Goal: Task Accomplishment & Management: Complete application form

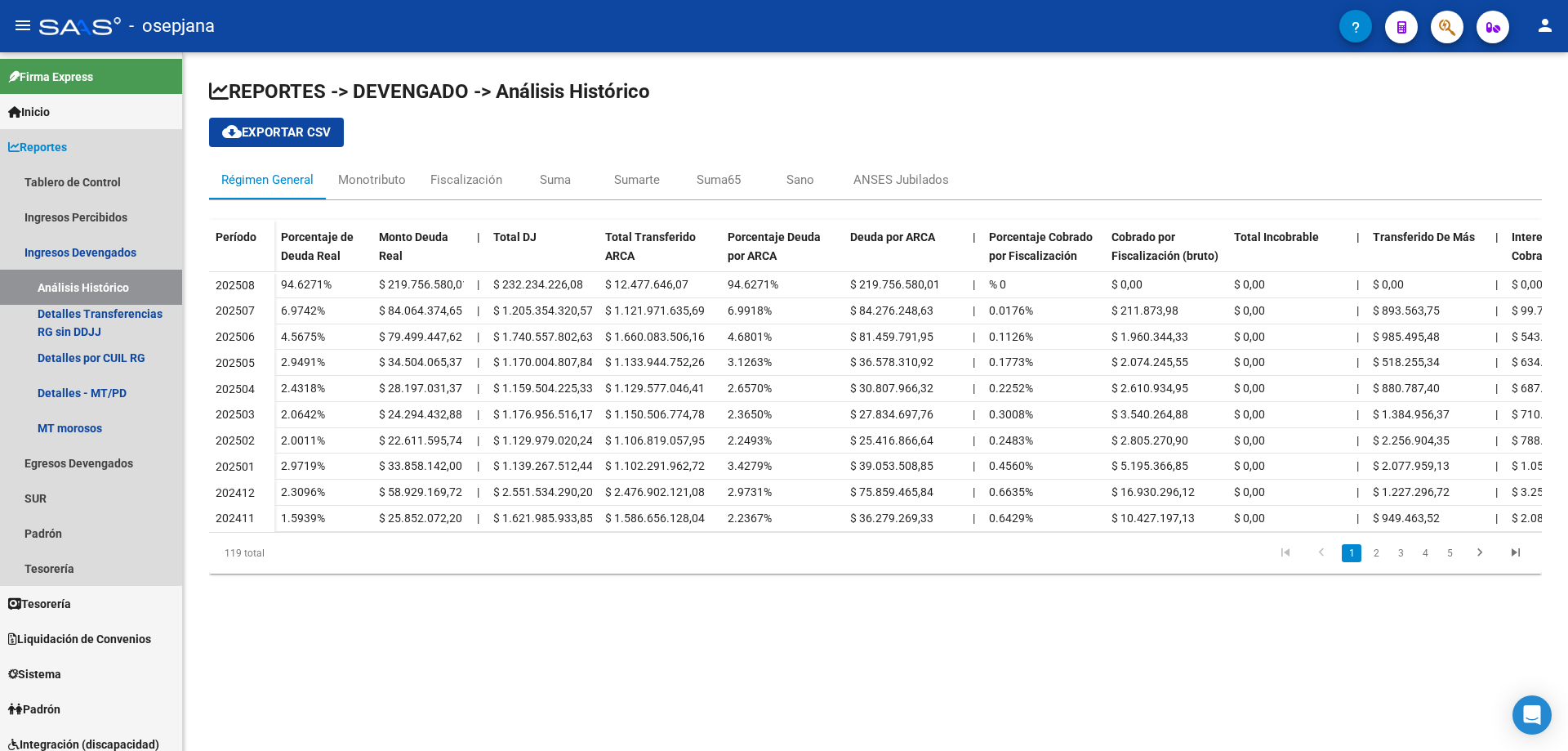
click at [76, 140] on link "Reportes" at bounding box center [90, 147] width 182 height 36
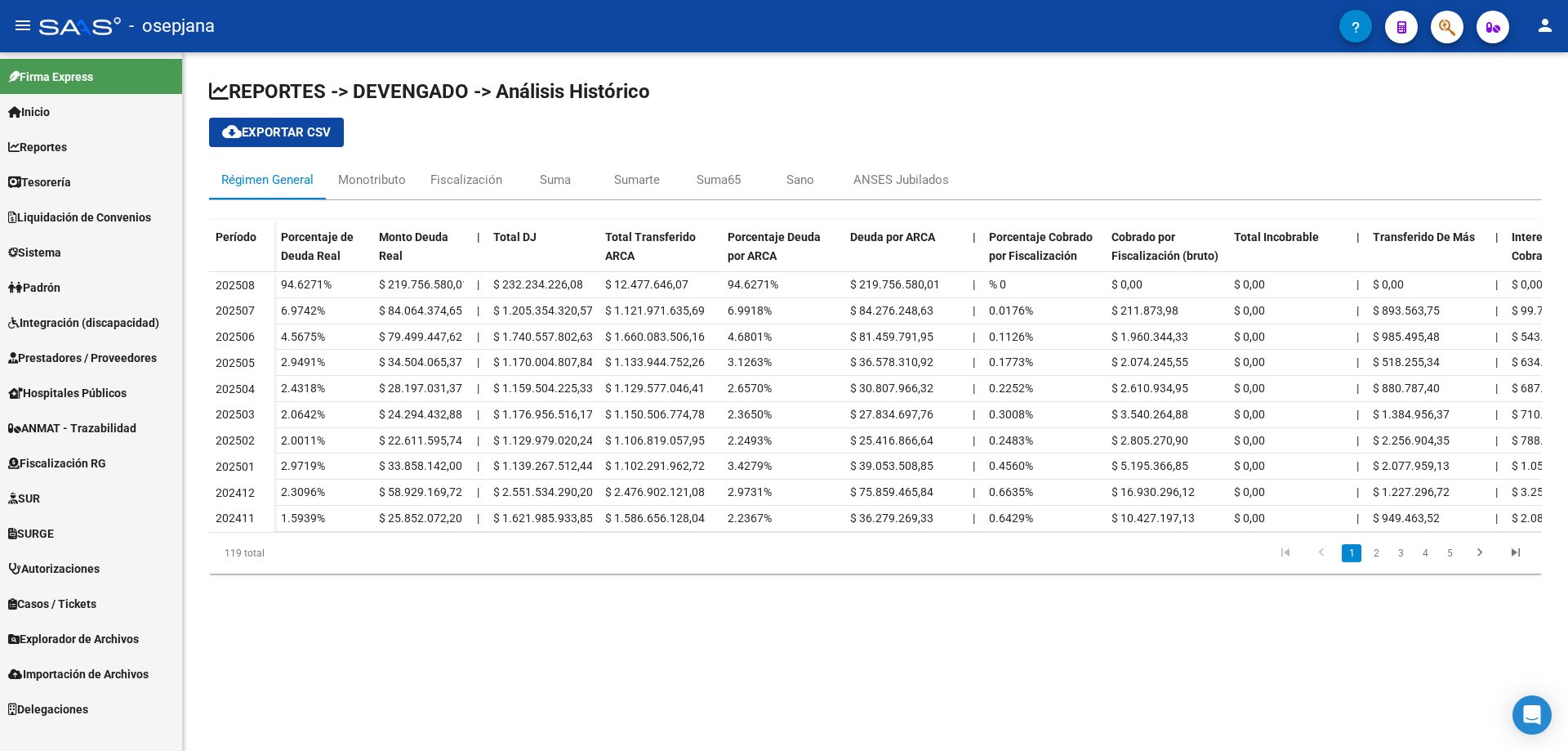
click at [77, 357] on span "Prestadores / Proveedores" at bounding box center [83, 358] width 149 height 18
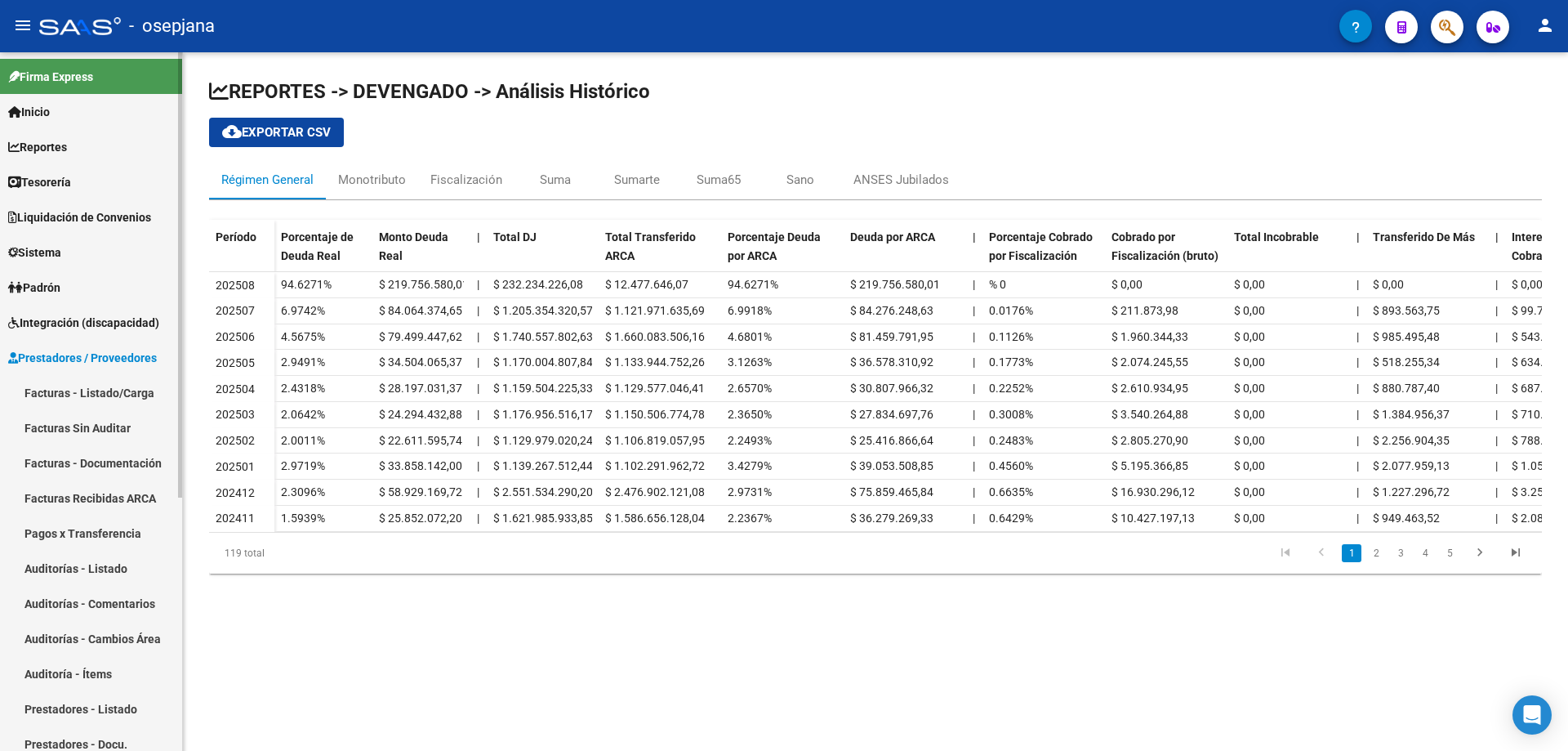
click at [85, 699] on link "Prestadores - Listado" at bounding box center [90, 709] width 182 height 36
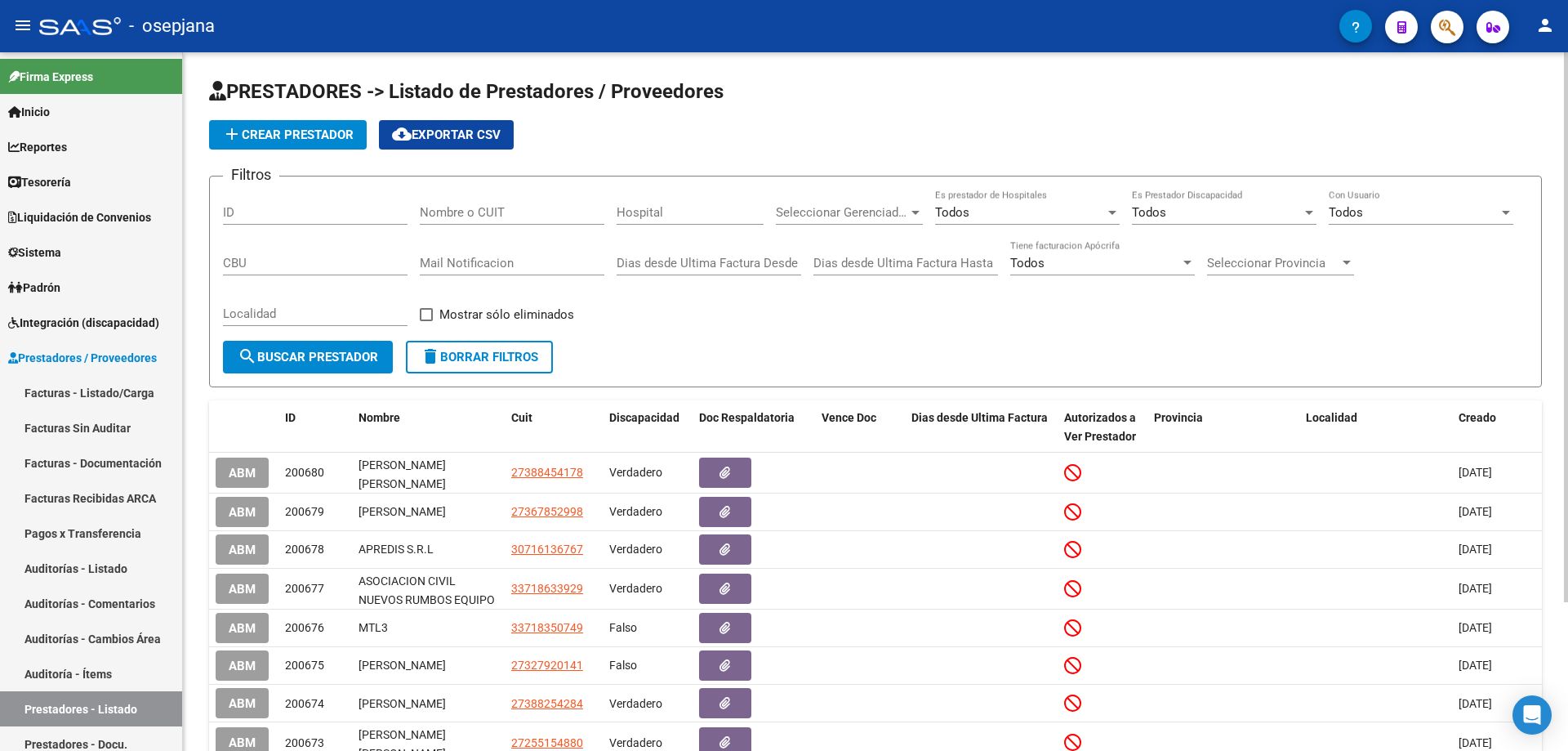
click at [465, 209] on input "Nombre o CUIT" at bounding box center [512, 212] width 184 height 14
paste input "22605053"
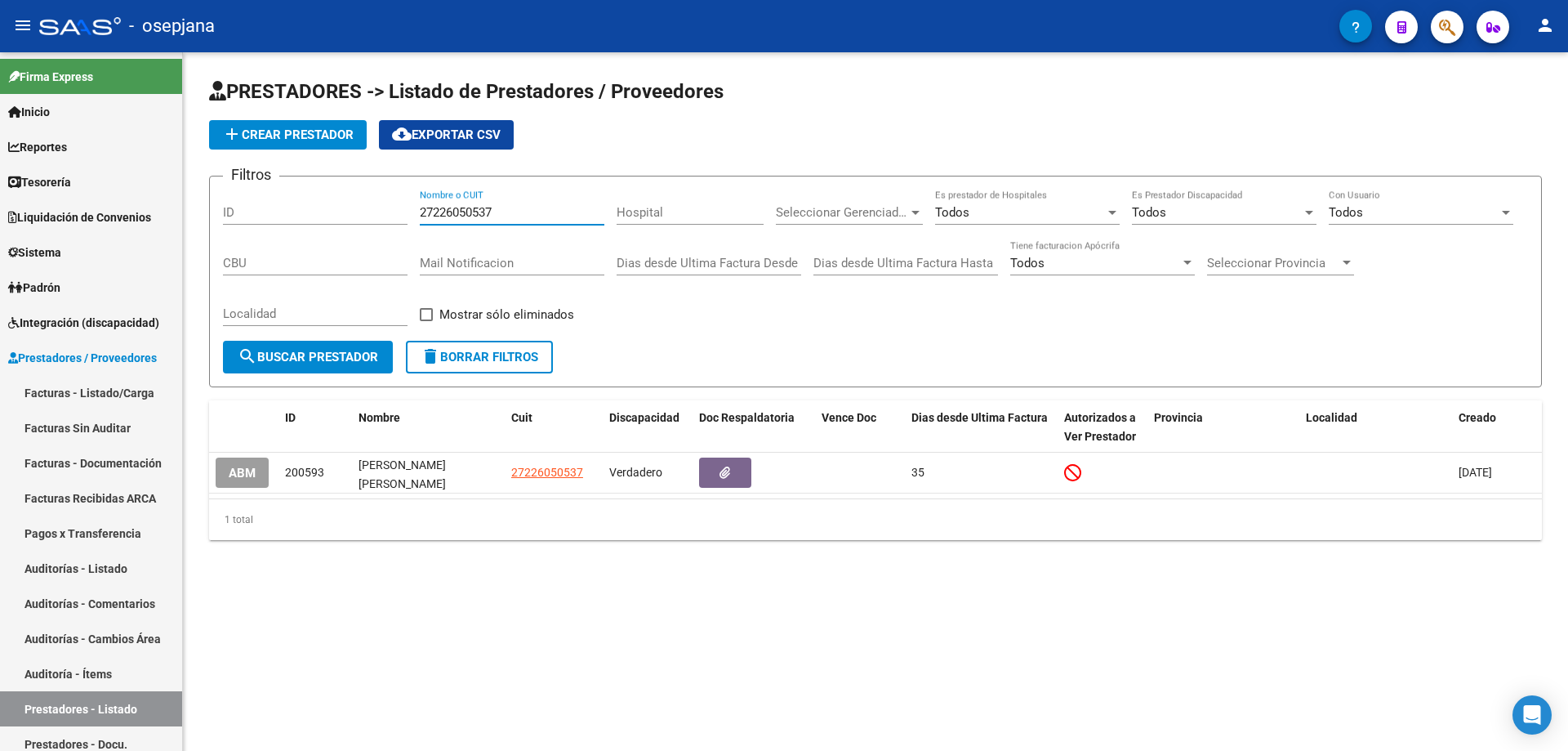
type input "27226050537"
click at [58, 244] on span "Sistema" at bounding box center [35, 252] width 53 height 18
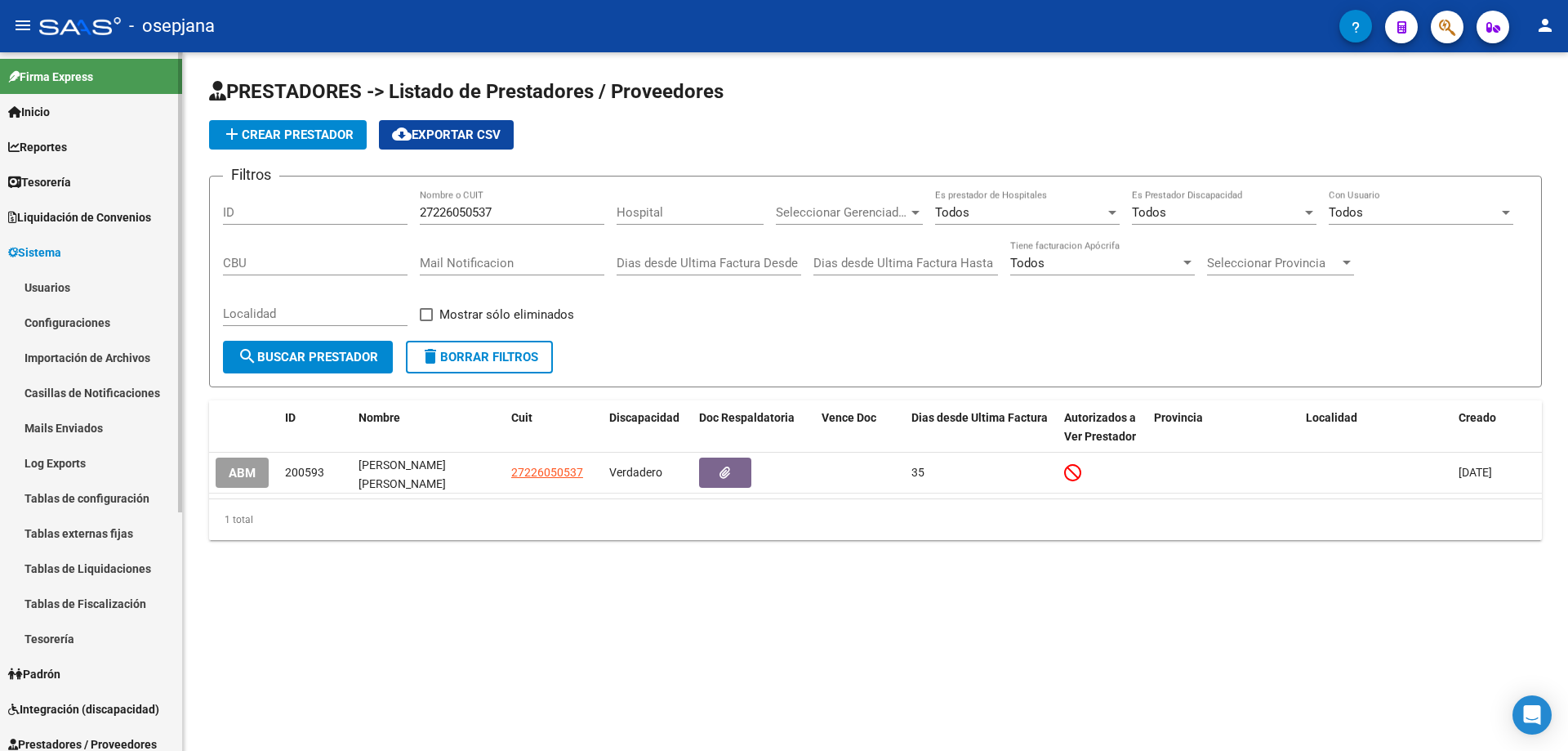
click at [61, 282] on link "Usuarios" at bounding box center [90, 288] width 182 height 36
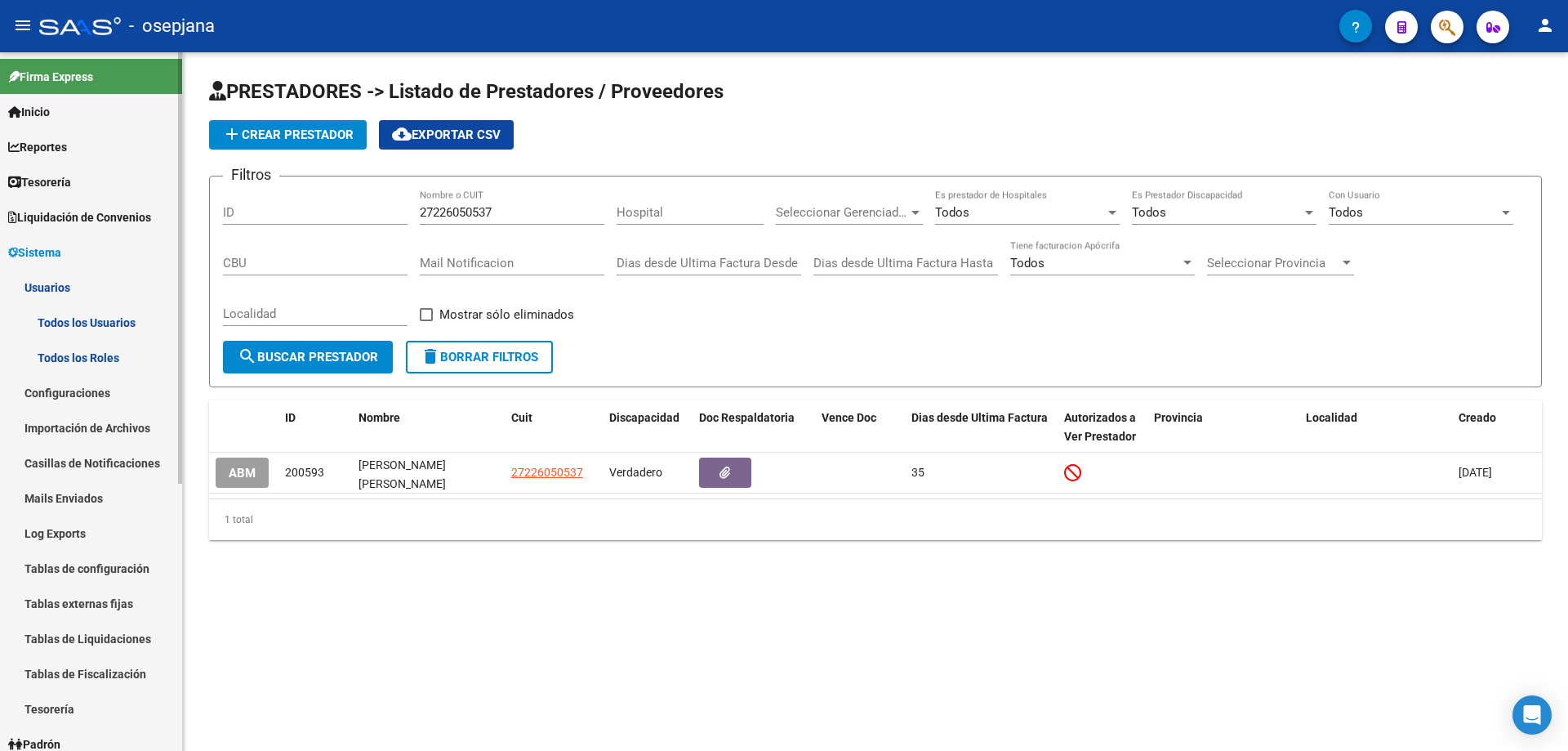
click at [68, 321] on link "Todos los Usuarios" at bounding box center [90, 322] width 182 height 36
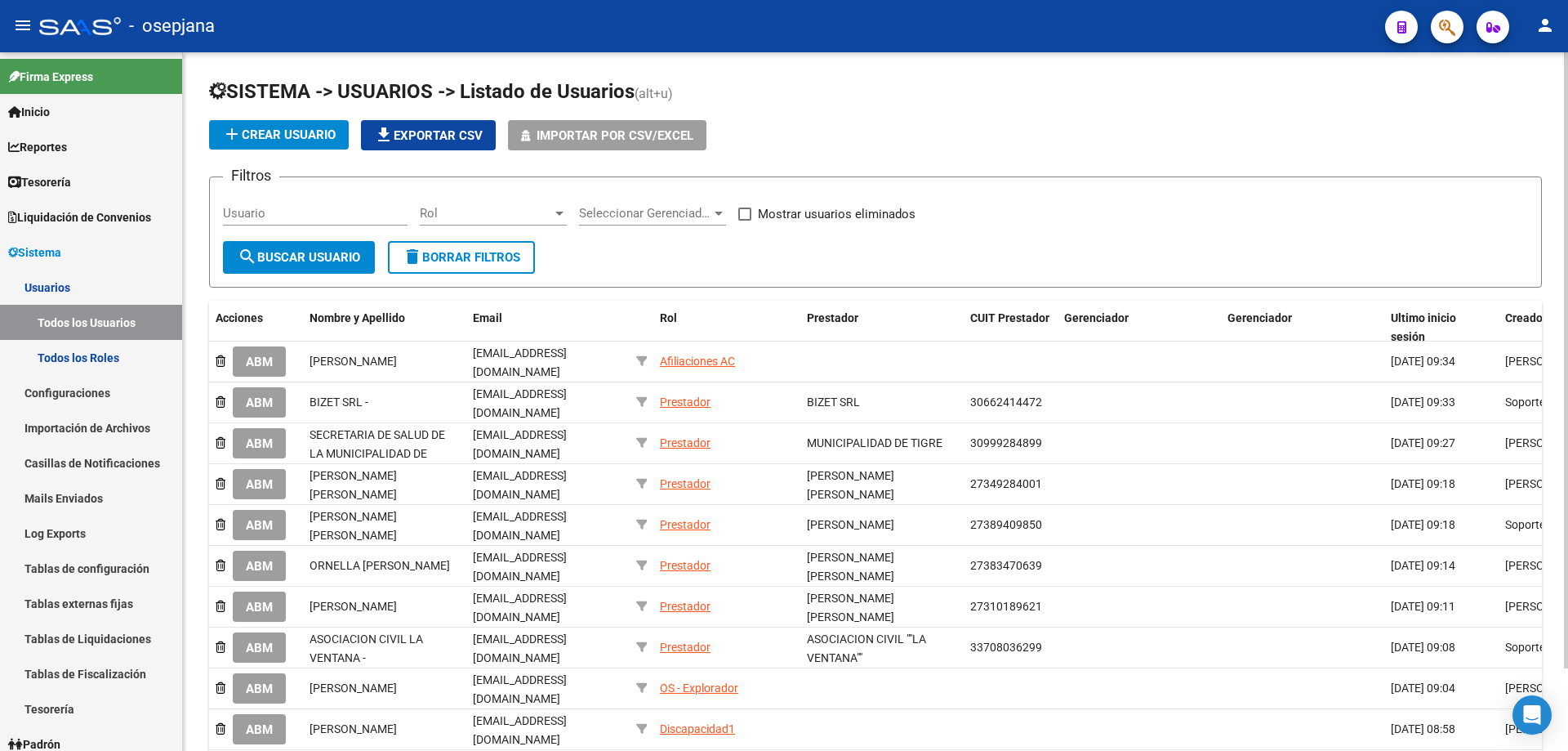
click at [308, 126] on button "add Crear Usuario" at bounding box center [278, 134] width 139 height 30
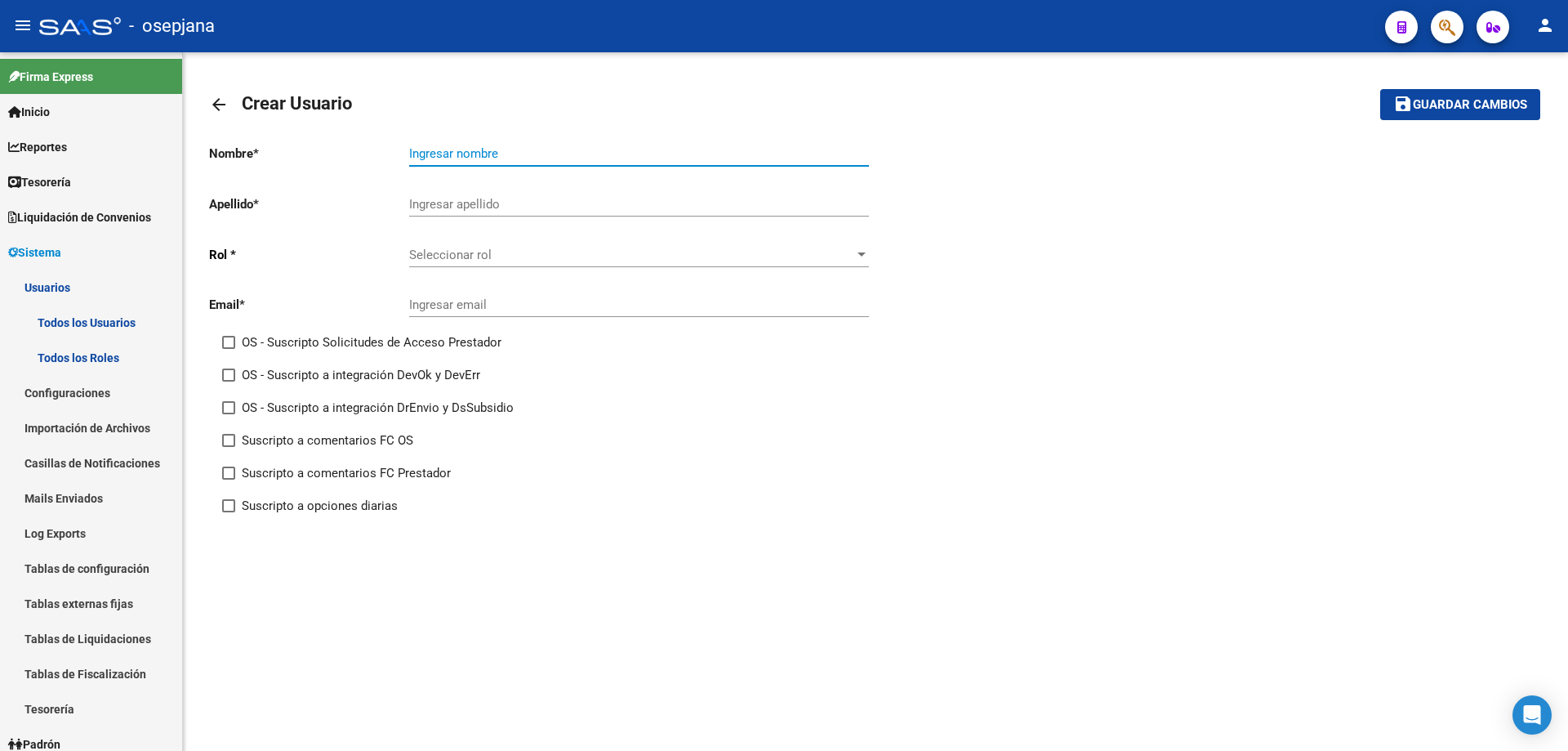
click at [445, 150] on input "Ingresar nombre" at bounding box center [639, 153] width 460 height 14
paste input "[PERSON_NAME] [PERSON_NAME]"
drag, startPoint x: 407, startPoint y: 156, endPoint x: 461, endPoint y: 156, distance: 54.0
click at [461, 156] on app-form-text-field "Nombre * [PERSON_NAME] [PERSON_NAME] Ingresar nombre" at bounding box center [538, 153] width 660 height 14
drag, startPoint x: 410, startPoint y: 151, endPoint x: 496, endPoint y: 152, distance: 86.0
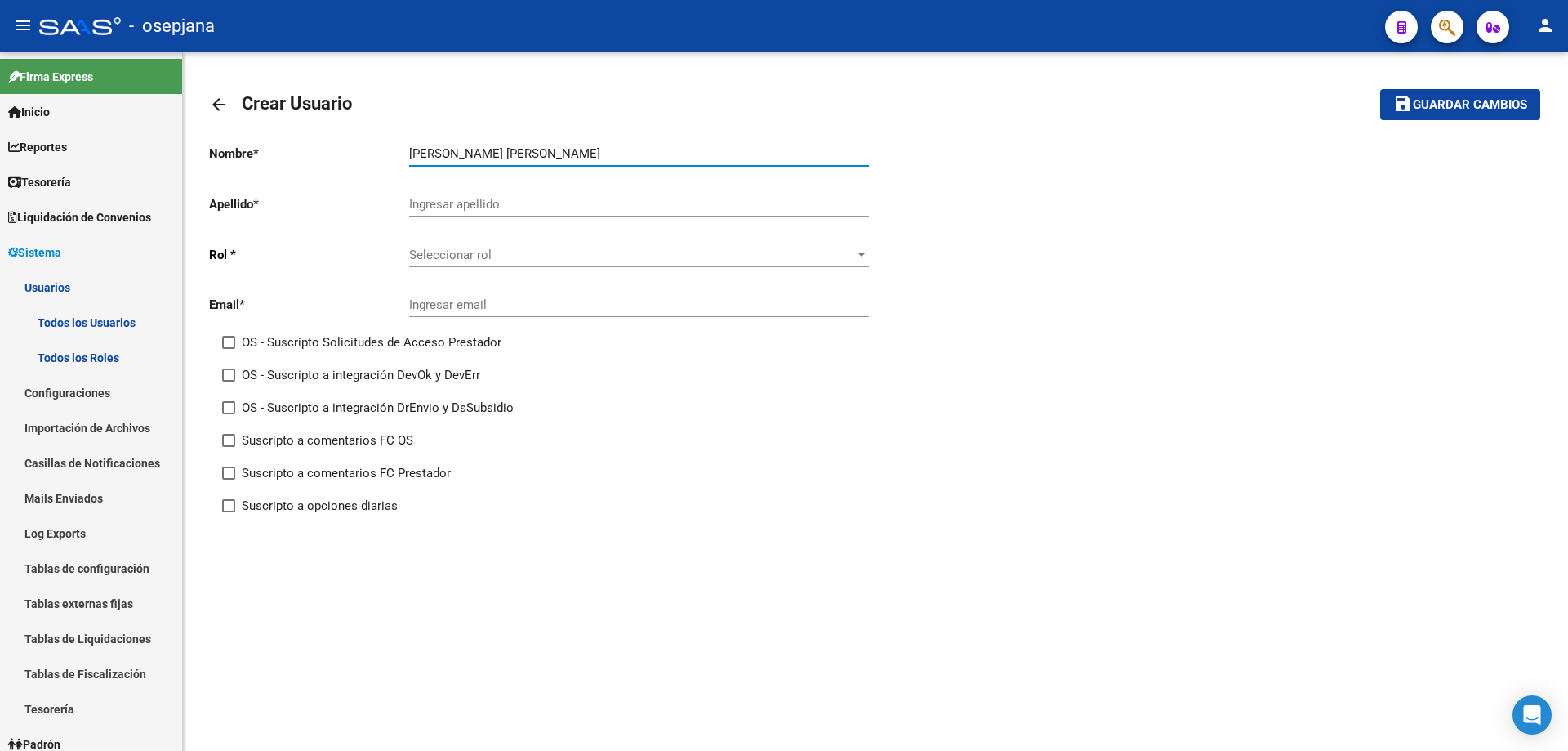
click at [496, 152] on input "[PERSON_NAME] [PERSON_NAME]" at bounding box center [639, 153] width 460 height 14
type input "[PERSON_NAME] [PERSON_NAME]"
click at [427, 209] on input "Ingresar apellido" at bounding box center [639, 204] width 460 height 14
paste input "VECCHIARELLI"
type input "VECCHIARELLI"
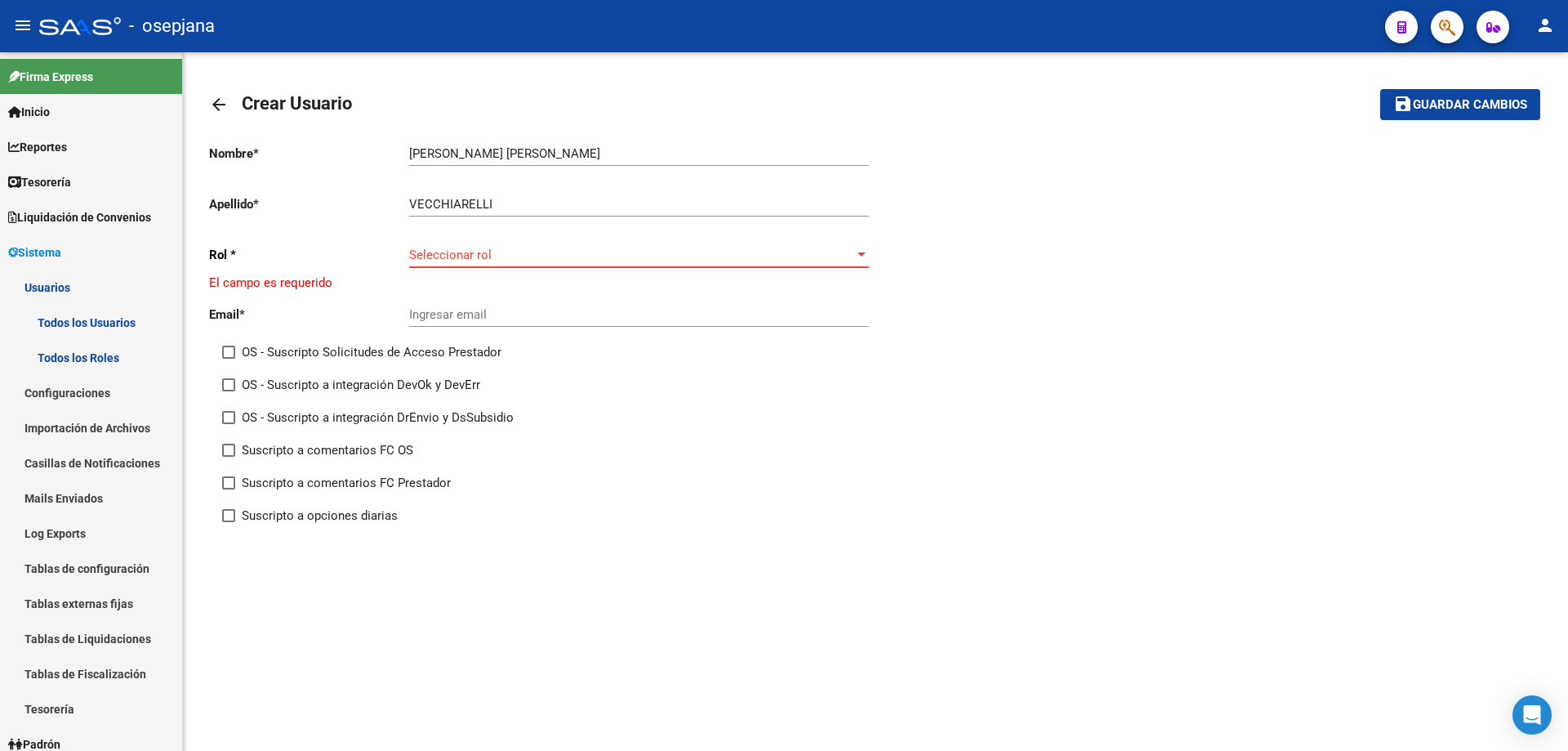
click at [620, 255] on span "Seleccionar rol" at bounding box center [631, 255] width 445 height 14
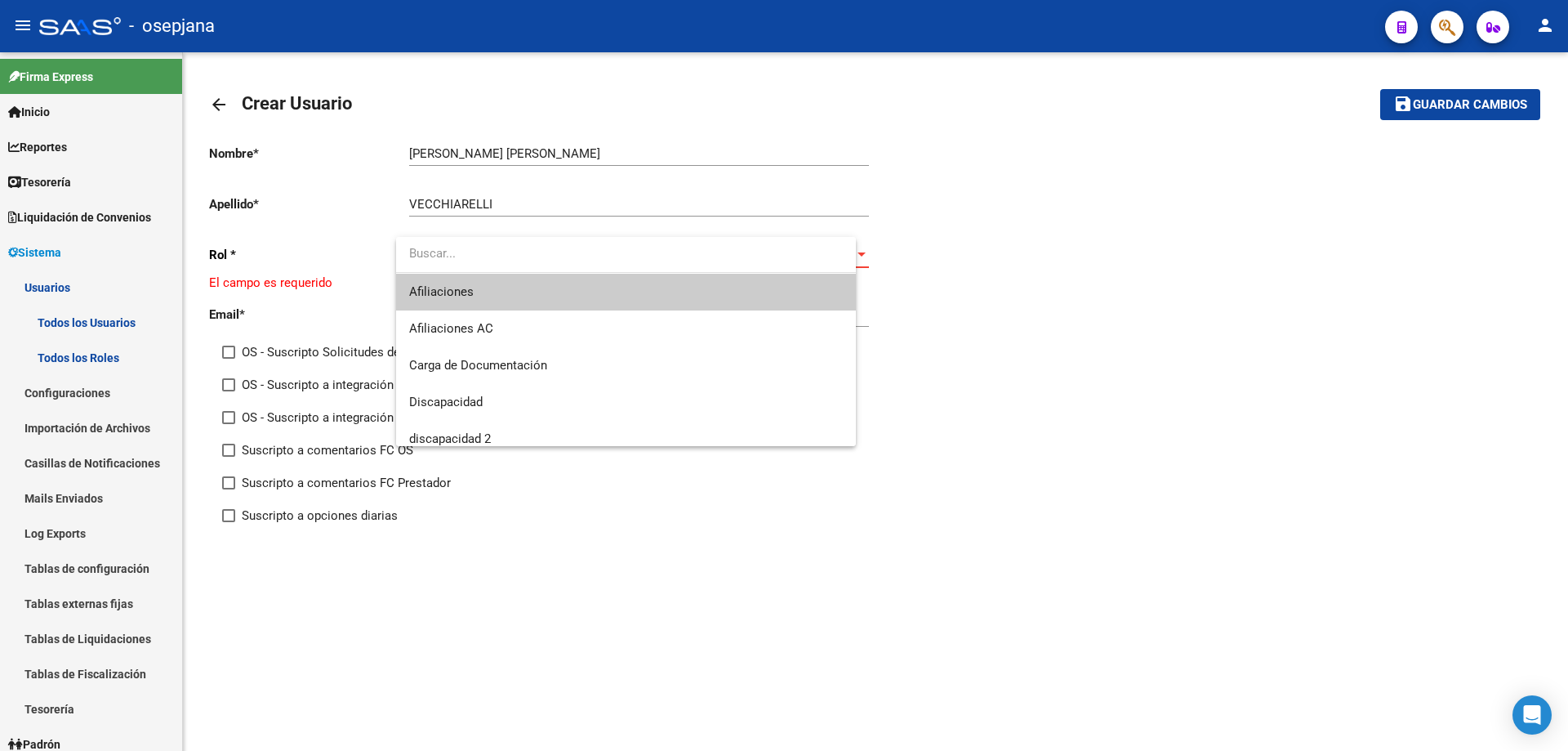
paste input "[EMAIL_ADDRESS][DOMAIN_NAME]"
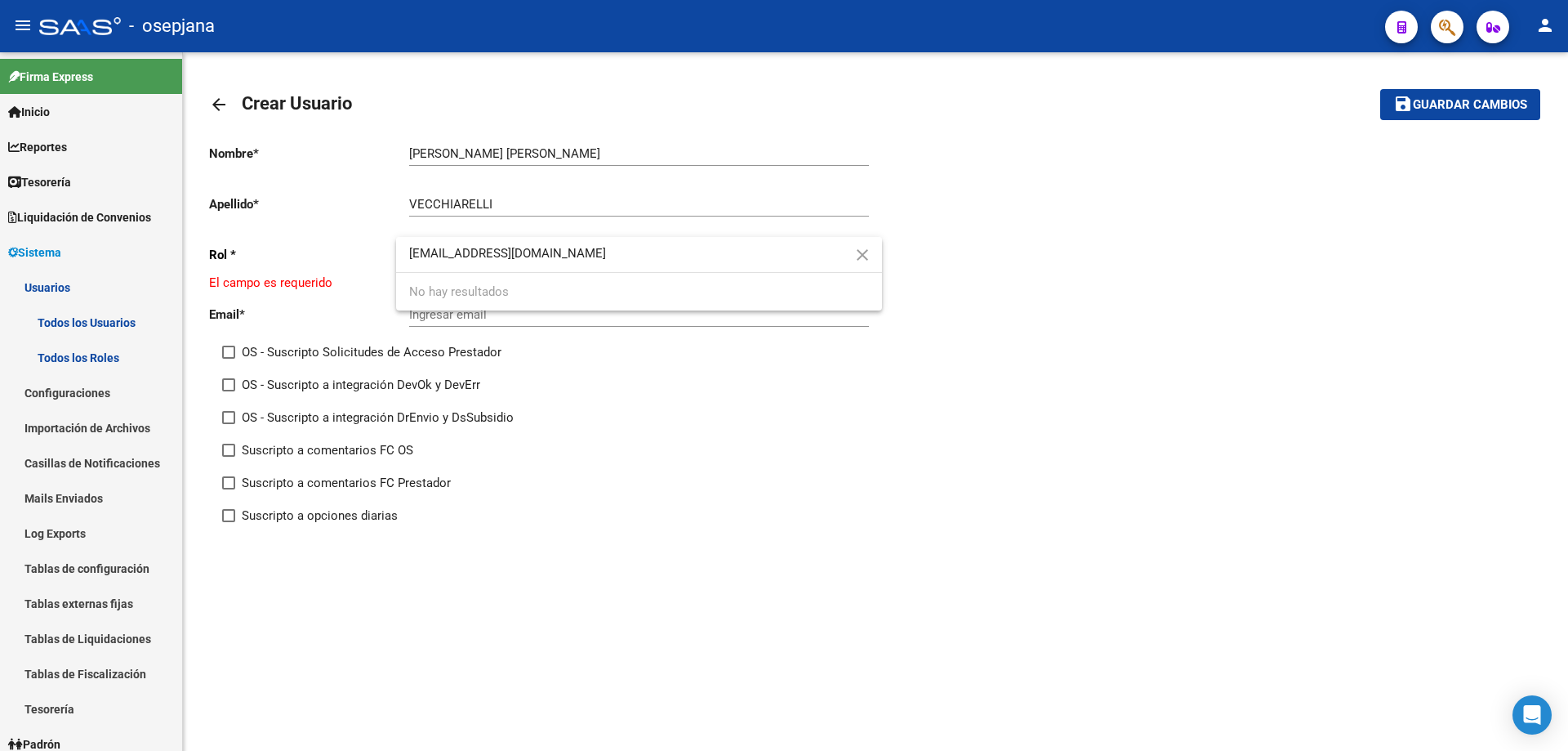
type input "[EMAIL_ADDRESS][DOMAIN_NAME]"
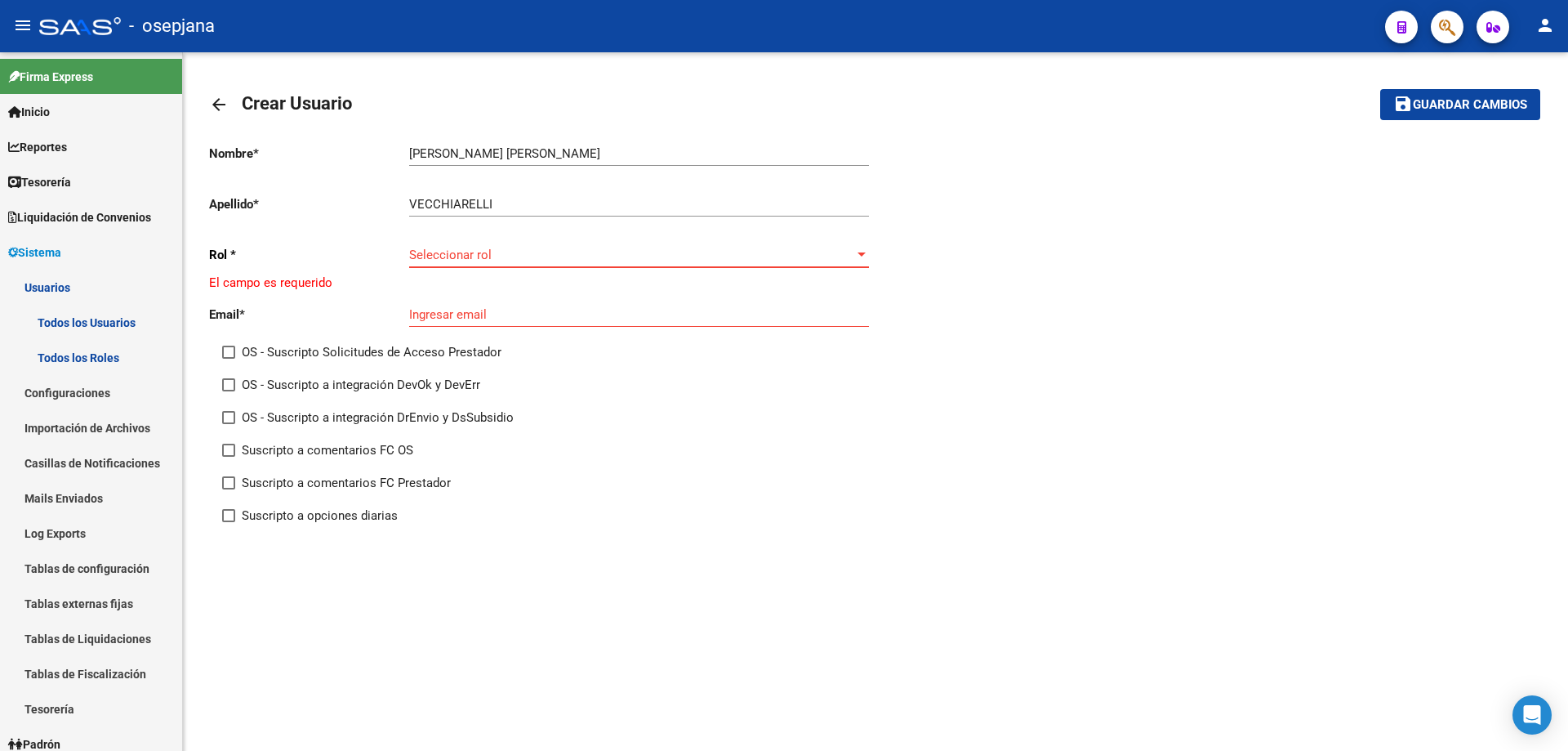
click at [614, 254] on span "Seleccionar rol" at bounding box center [631, 255] width 445 height 14
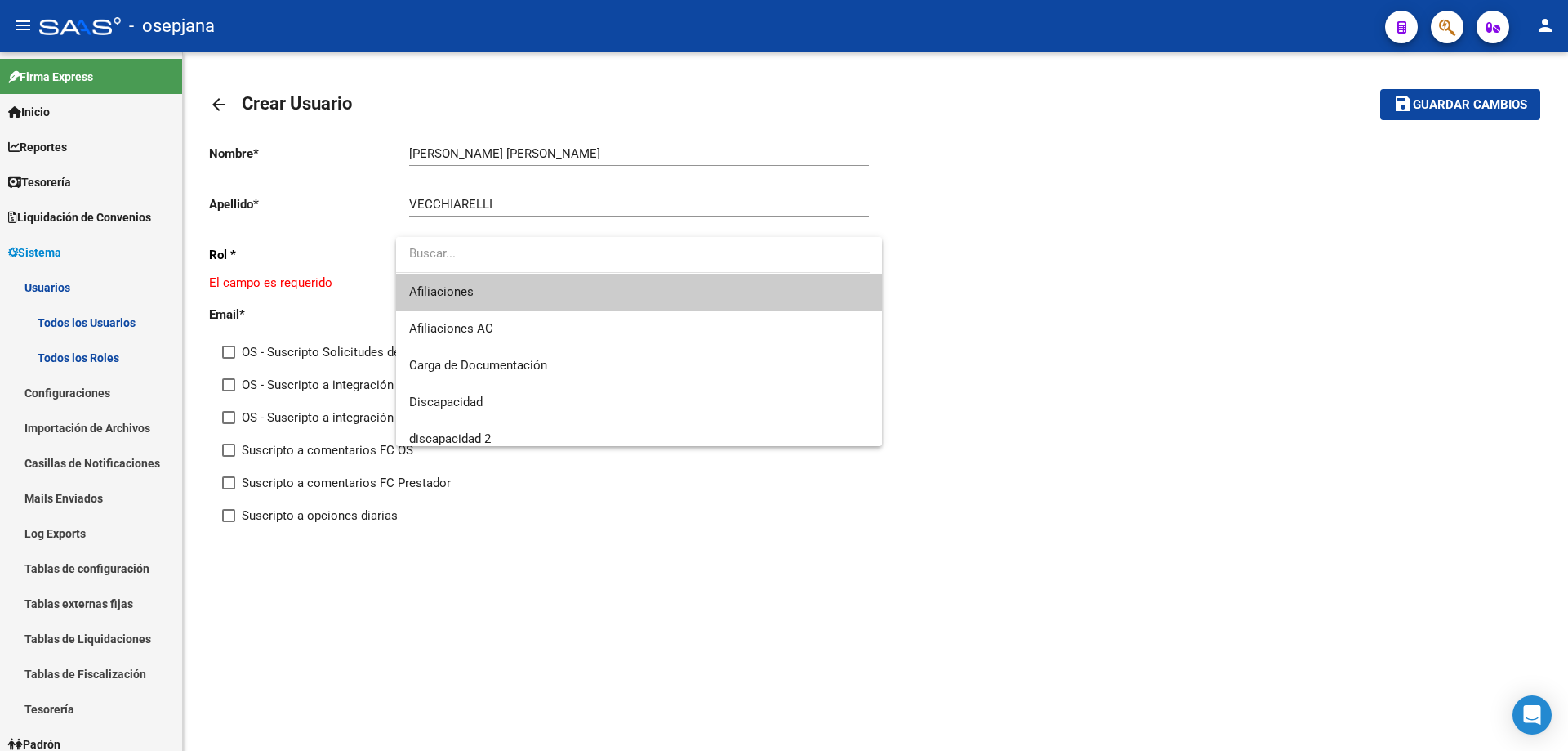
paste input "[EMAIL_ADDRESS][DOMAIN_NAME]"
type input "[EMAIL_ADDRESS][DOMAIN_NAME]"
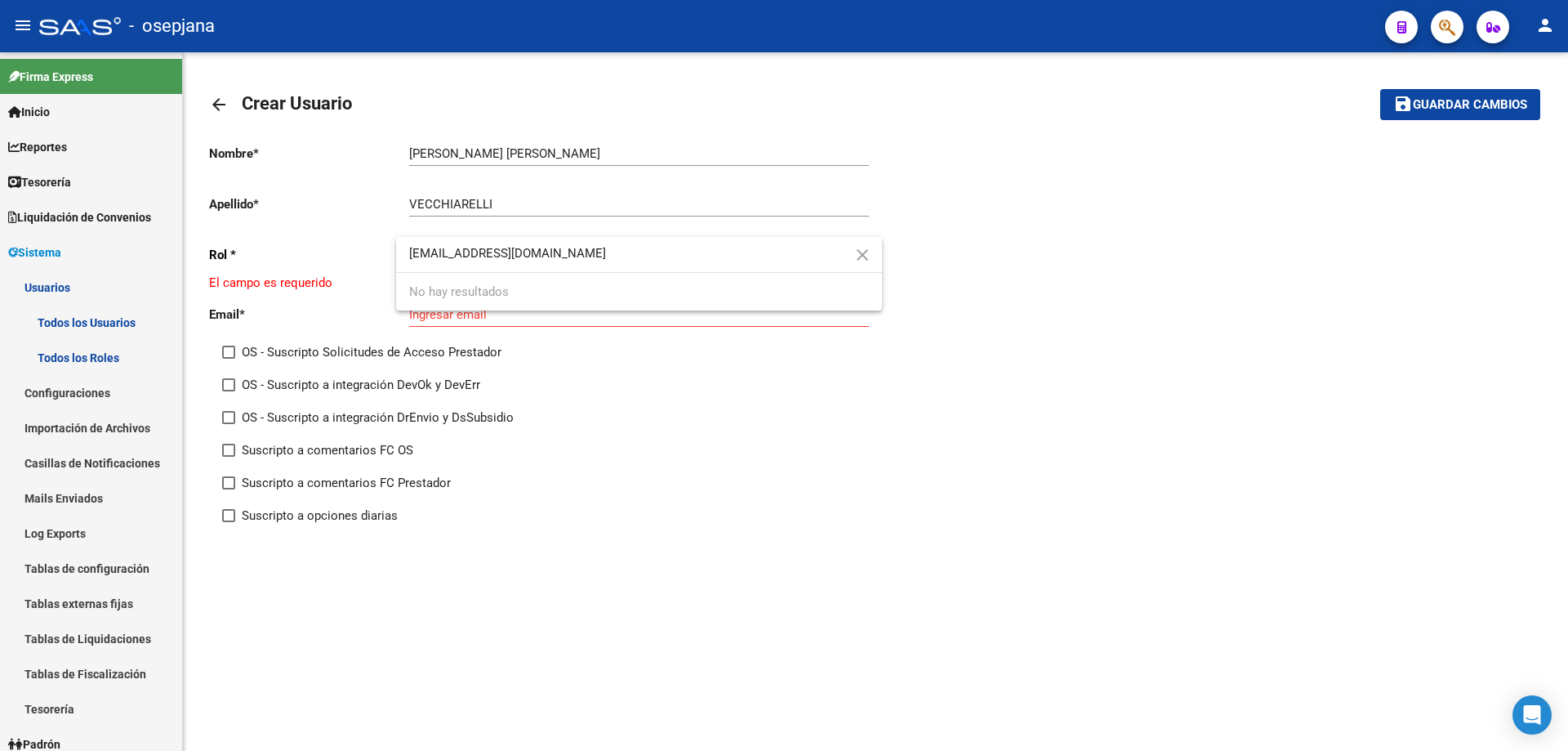
click at [614, 254] on input "[EMAIL_ADDRESS][DOMAIN_NAME]" at bounding box center [639, 253] width 486 height 36
click at [515, 255] on input "[EMAIL_ADDRESS][DOMAIN_NAME]" at bounding box center [639, 253] width 486 height 36
click at [465, 254] on input "[EMAIL_ADDRESS][DOMAIN_NAME]" at bounding box center [639, 253] width 486 height 36
click at [489, 261] on span "Seleccionar rol" at bounding box center [631, 255] width 445 height 14
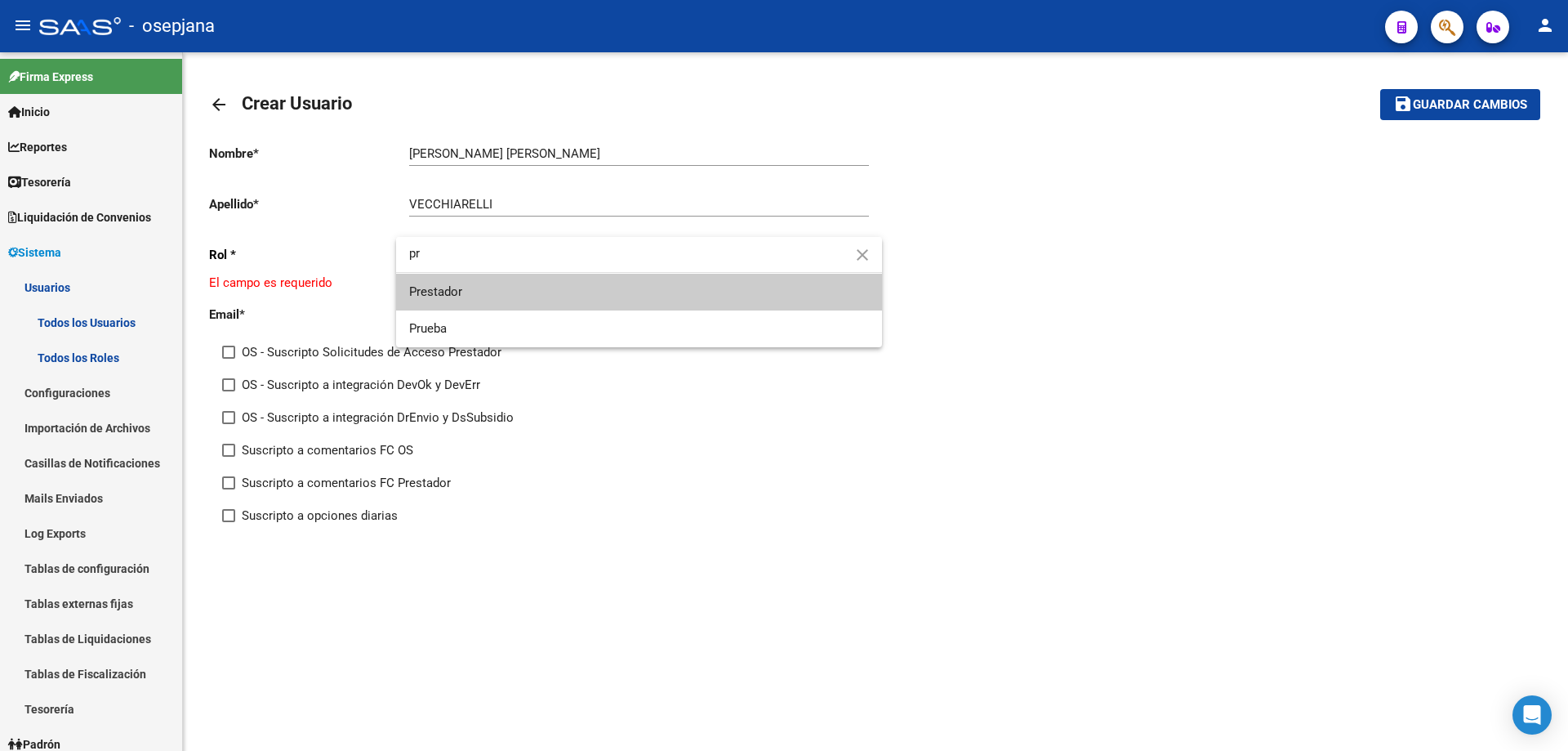
type input "pr"
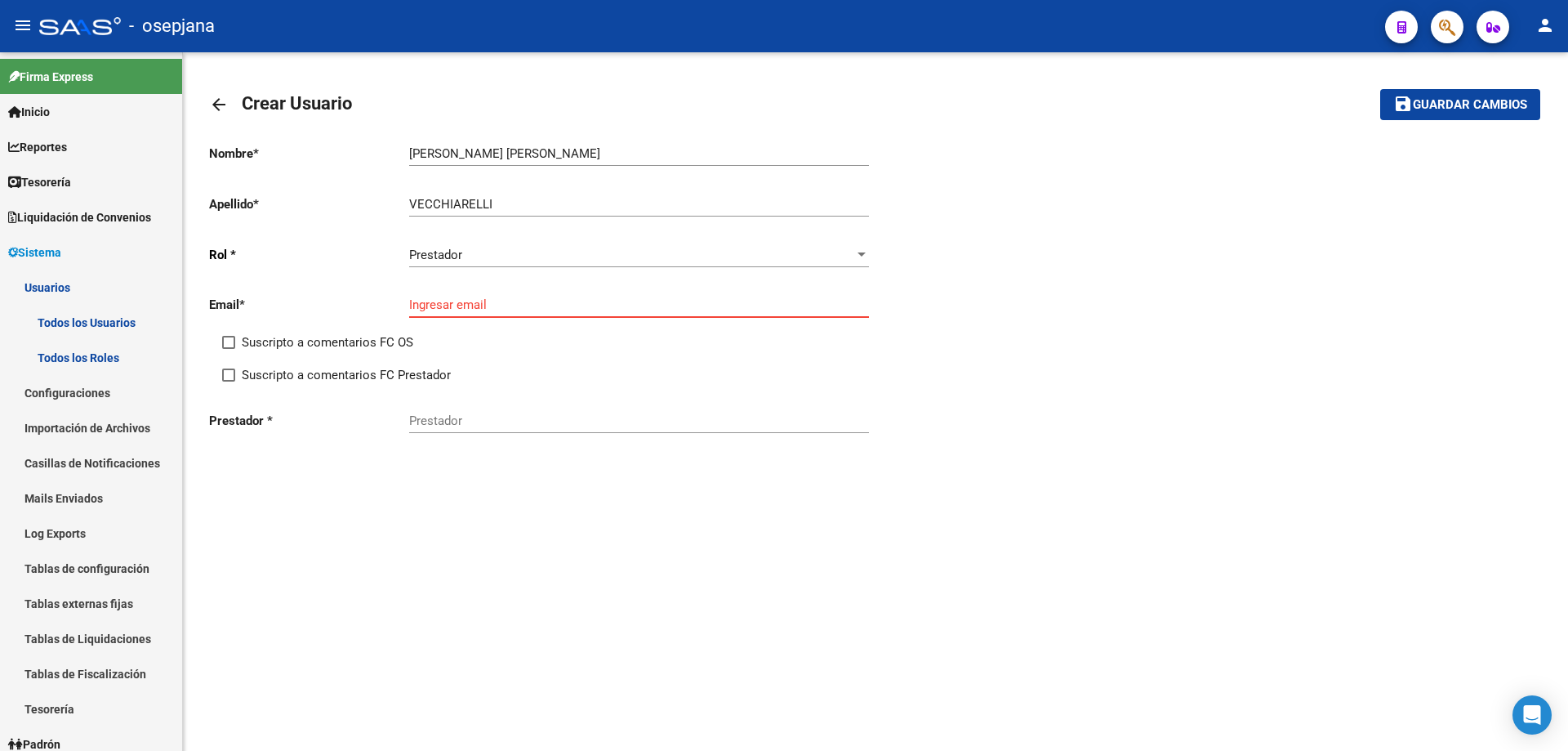
paste input "[EMAIL_ADDRESS][DOMAIN_NAME]"
type input "[EMAIL_ADDRESS][DOMAIN_NAME]"
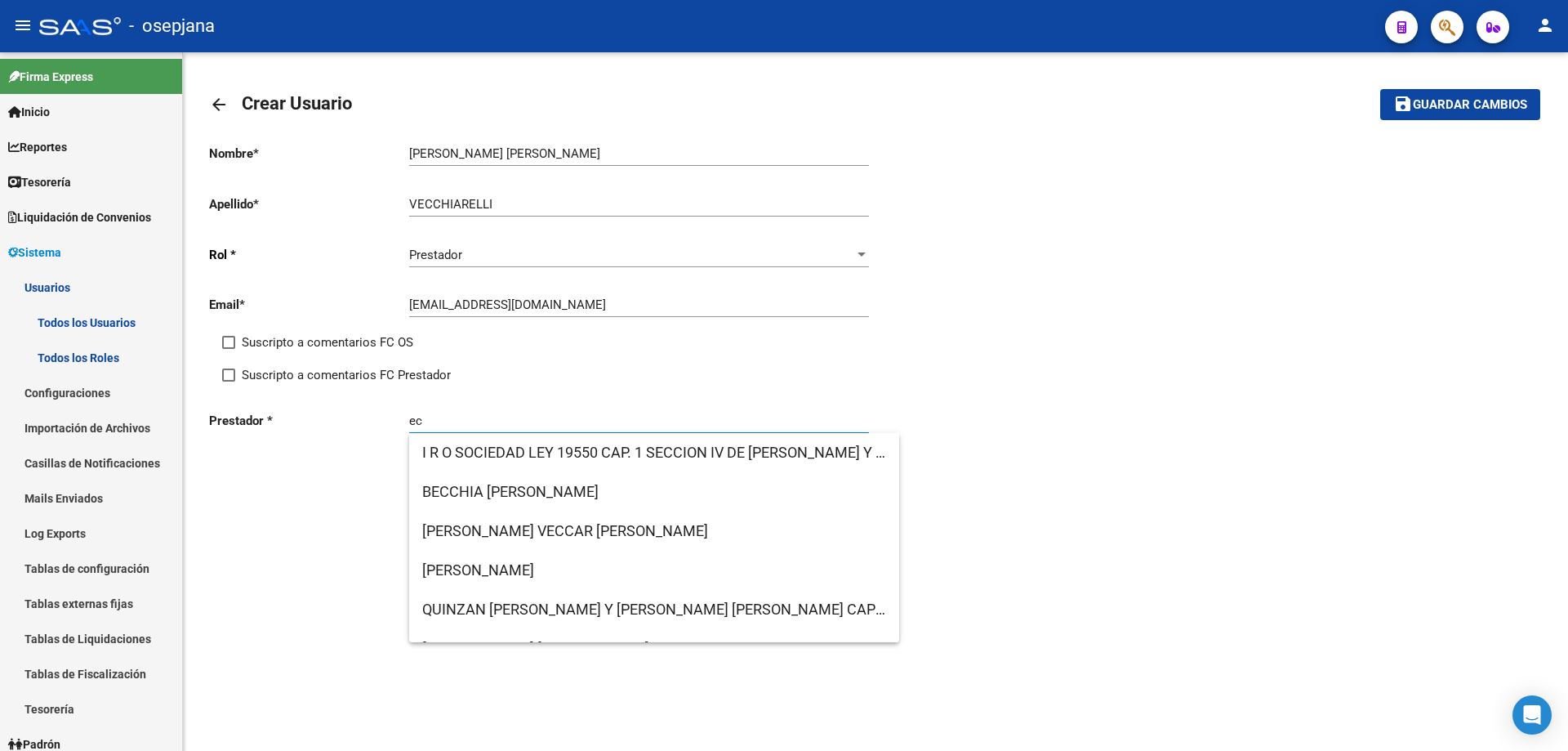
type input "e"
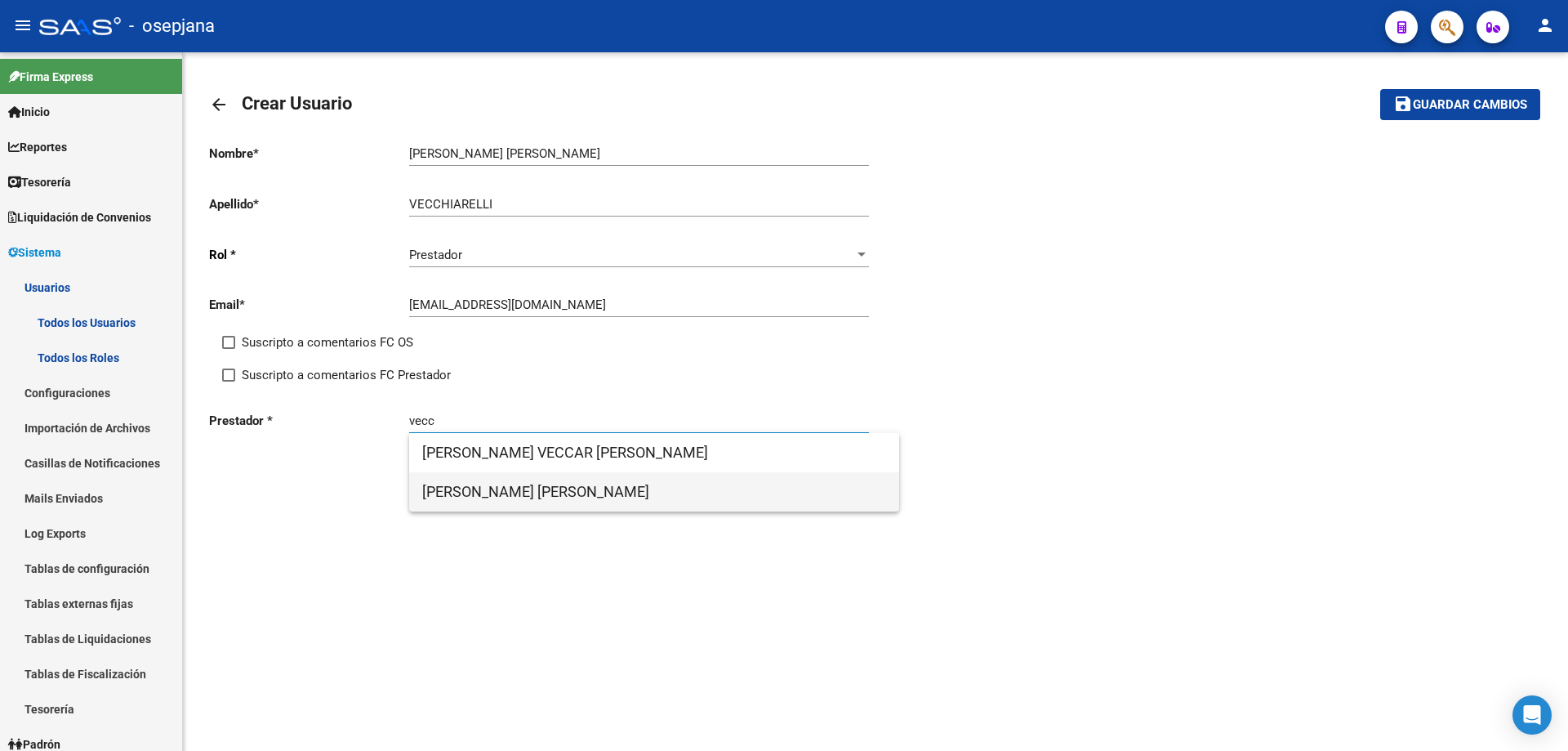
click at [534, 493] on span "[PERSON_NAME] [PERSON_NAME]" at bounding box center [654, 491] width 464 height 39
type input "[PERSON_NAME] [PERSON_NAME]"
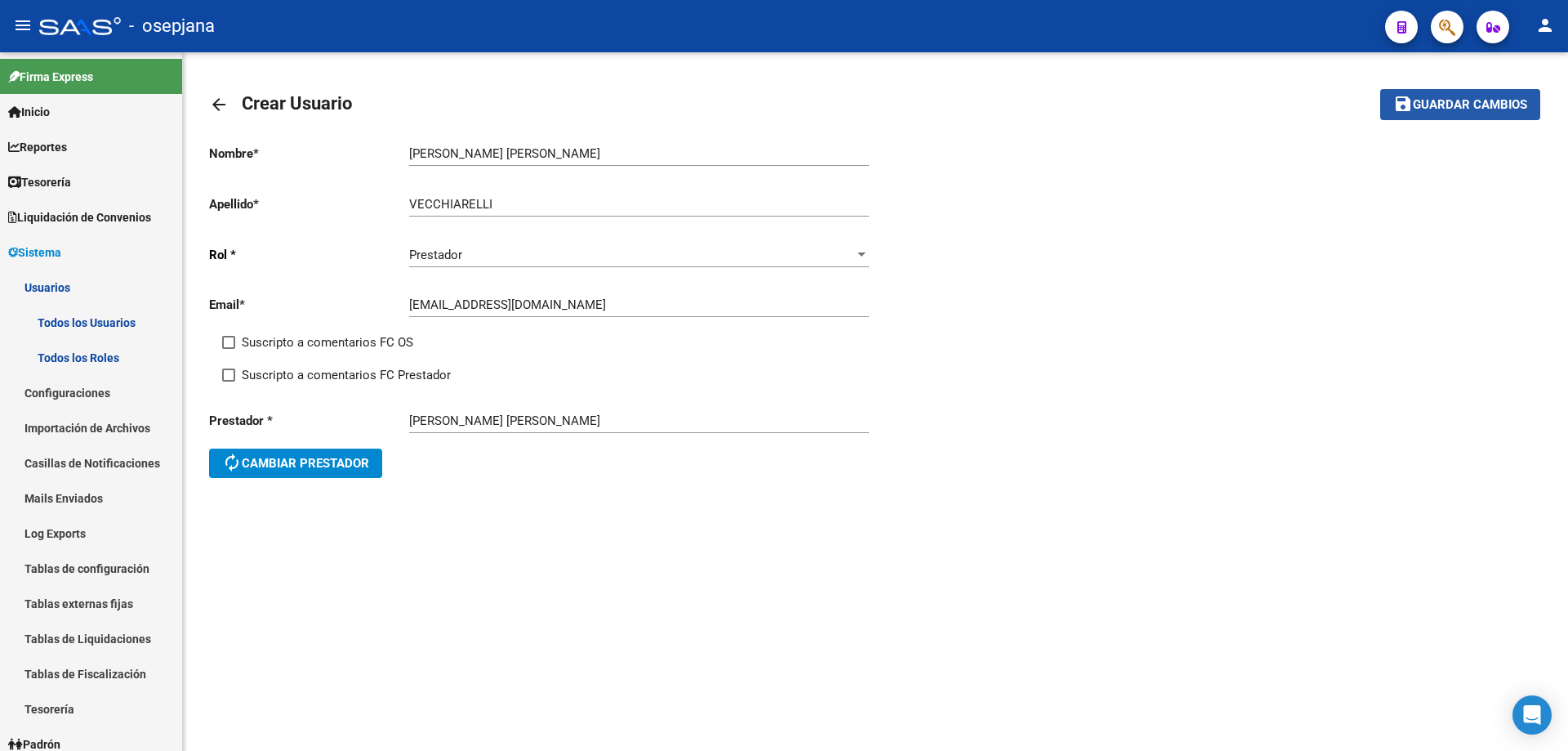
click at [1412, 112] on mat-icon "save" at bounding box center [1402, 103] width 19 height 19
drag, startPoint x: 410, startPoint y: 306, endPoint x: 534, endPoint y: 306, distance: 124.0
click at [534, 306] on input "[EMAIL_ADDRESS][DOMAIN_NAME]" at bounding box center [639, 304] width 460 height 14
click at [222, 107] on mat-icon "arrow_back" at bounding box center [218, 104] width 19 height 19
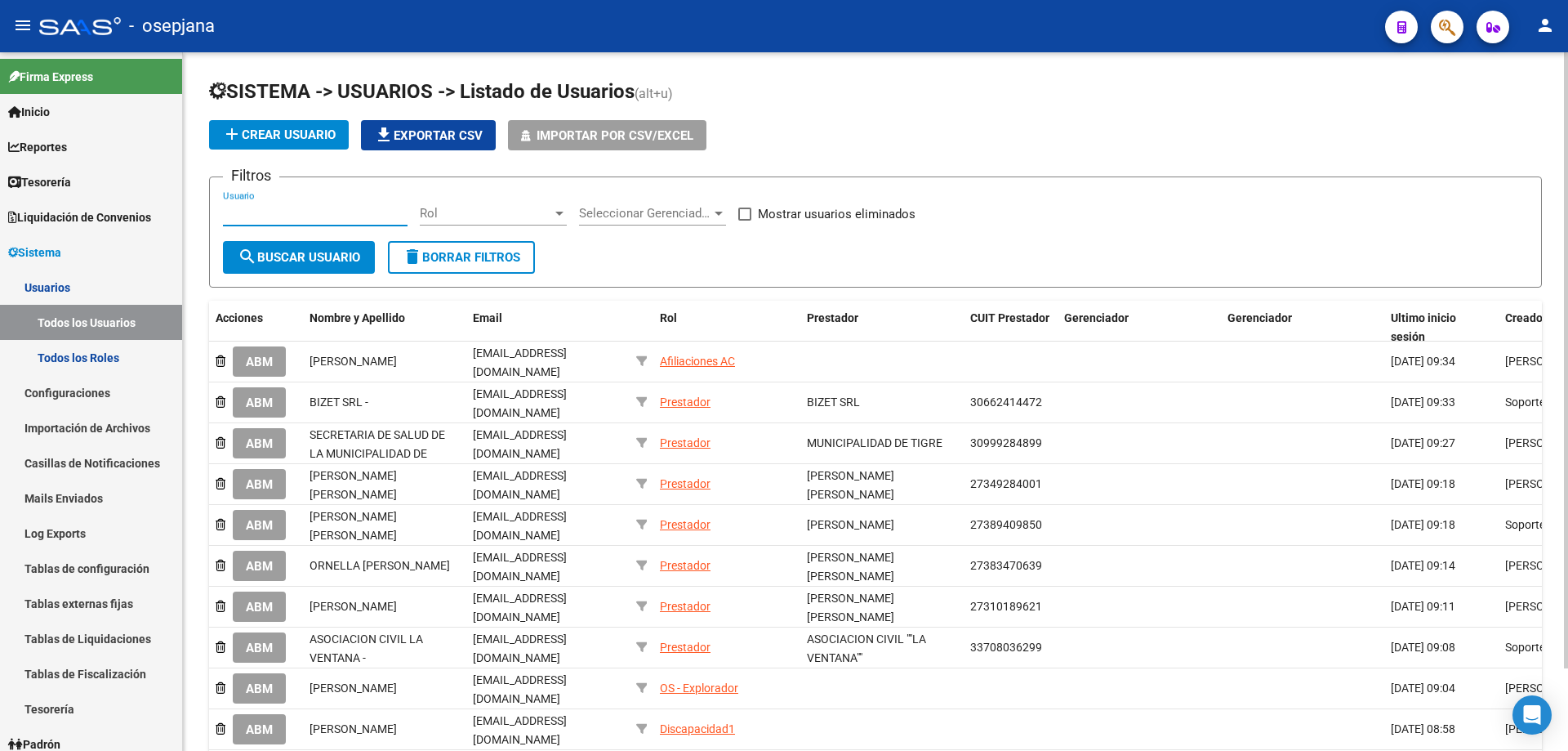
click at [282, 209] on input "Usuario" at bounding box center [315, 212] width 184 height 14
paste input "[EMAIL_ADDRESS][DOMAIN_NAME]"
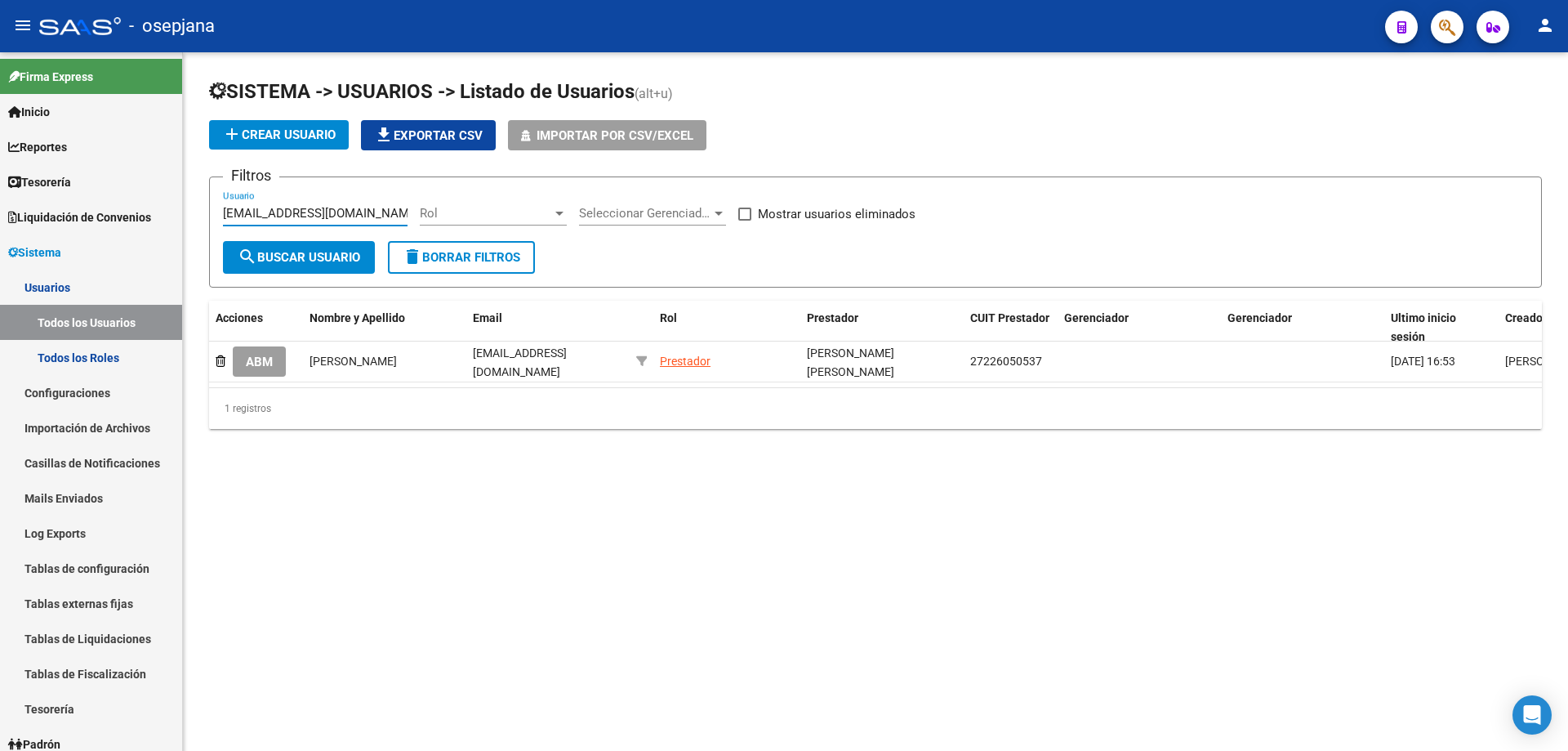
type input "[EMAIL_ADDRESS][DOMAIN_NAME]"
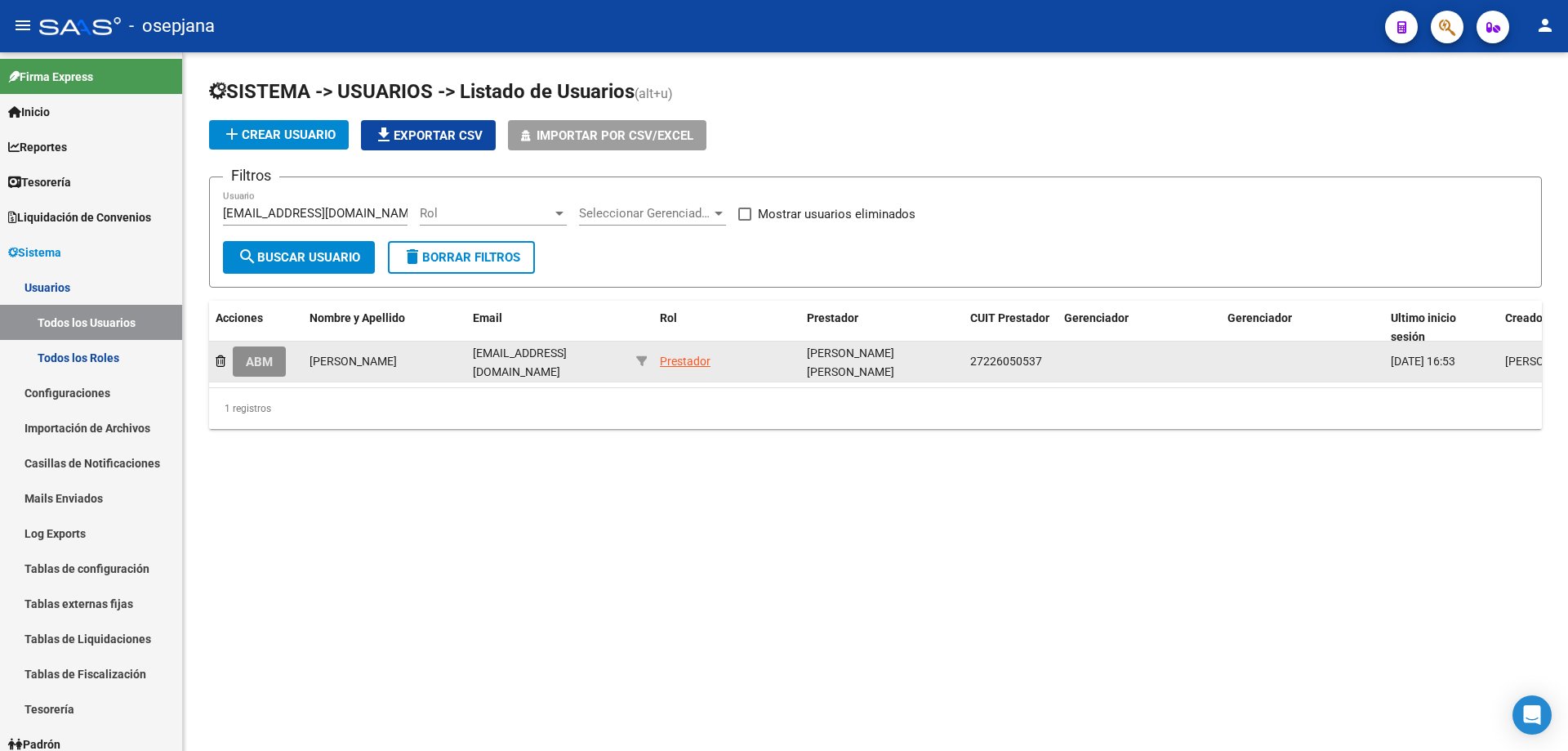
click at [271, 354] on span "ABM" at bounding box center [260, 361] width 27 height 14
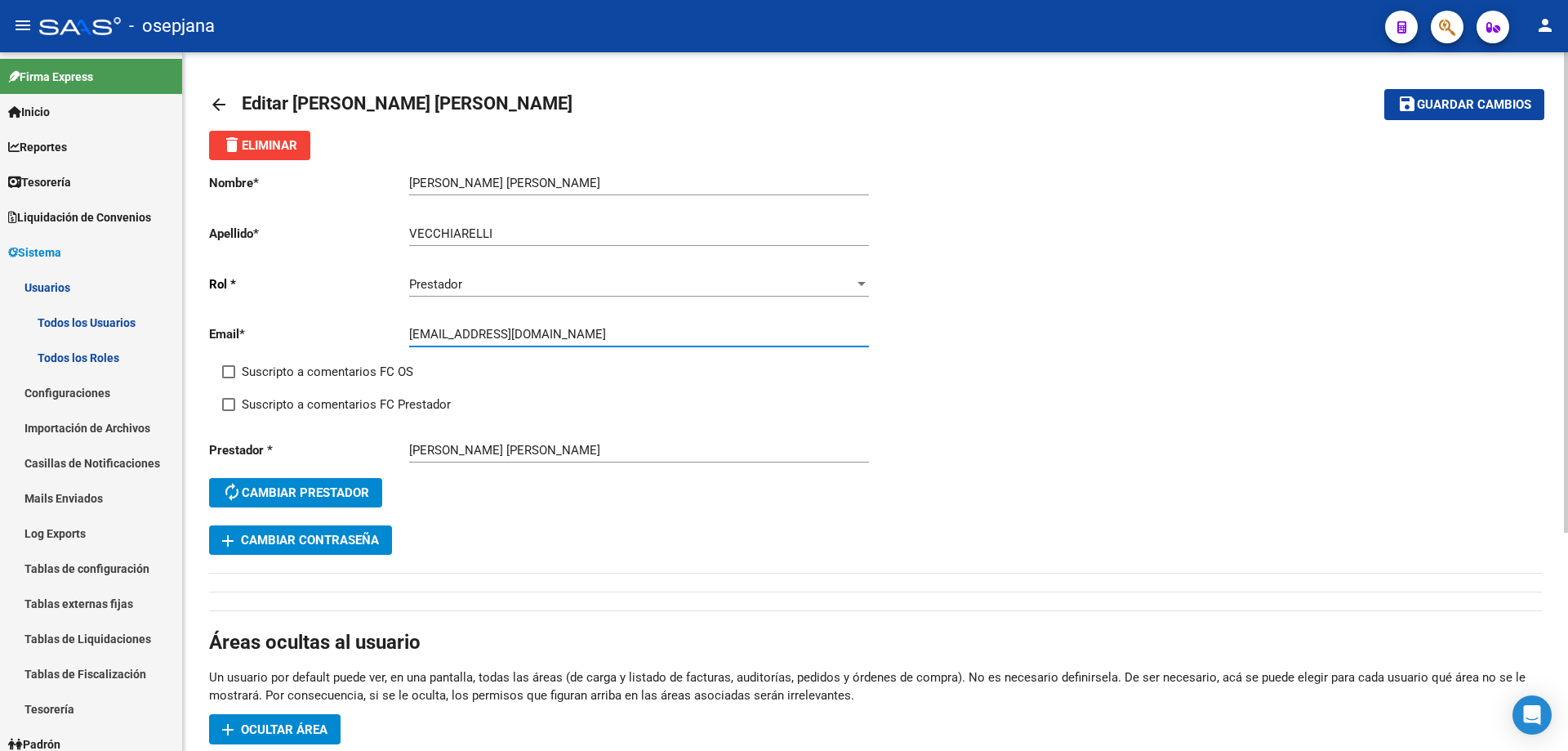
drag, startPoint x: 408, startPoint y: 332, endPoint x: 458, endPoint y: 336, distance: 50.2
click at [458, 336] on input "[EMAIL_ADDRESS][DOMAIN_NAME]" at bounding box center [639, 333] width 460 height 14
click at [369, 542] on span "add Cambiar Contraseña" at bounding box center [301, 540] width 157 height 14
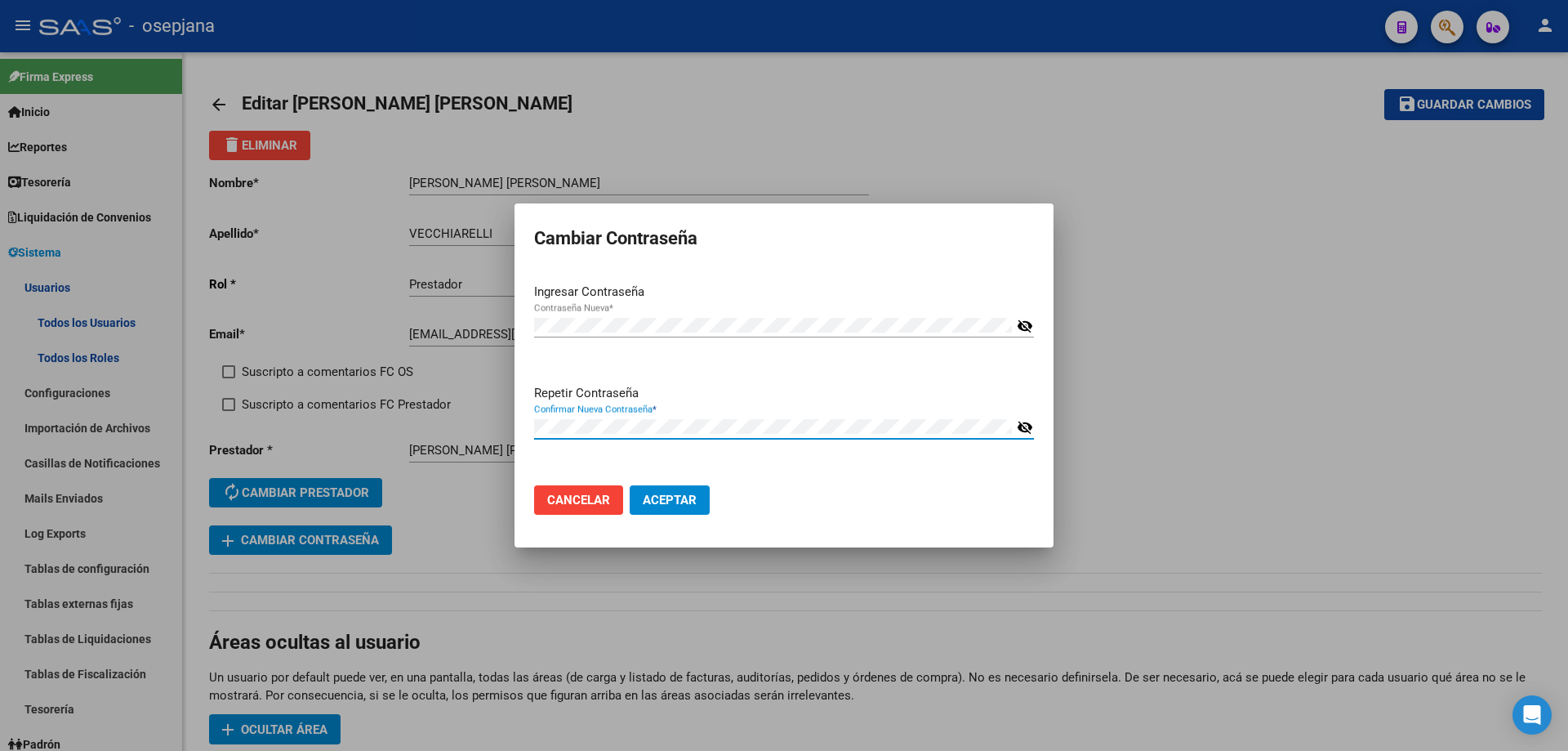
click at [630, 485] on button "Aceptar" at bounding box center [669, 500] width 80 height 30
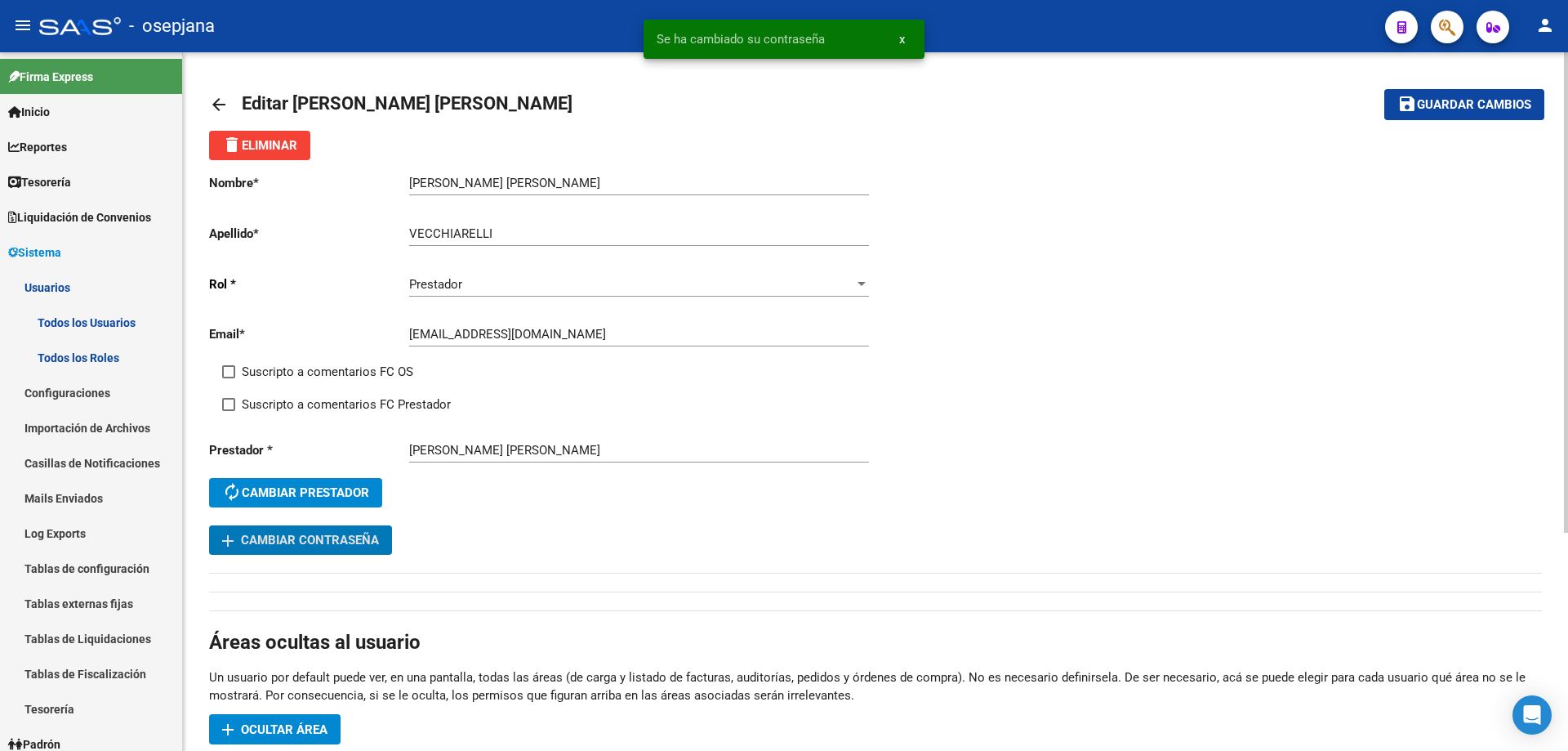
click at [1406, 108] on mat-icon "save" at bounding box center [1407, 103] width 19 height 19
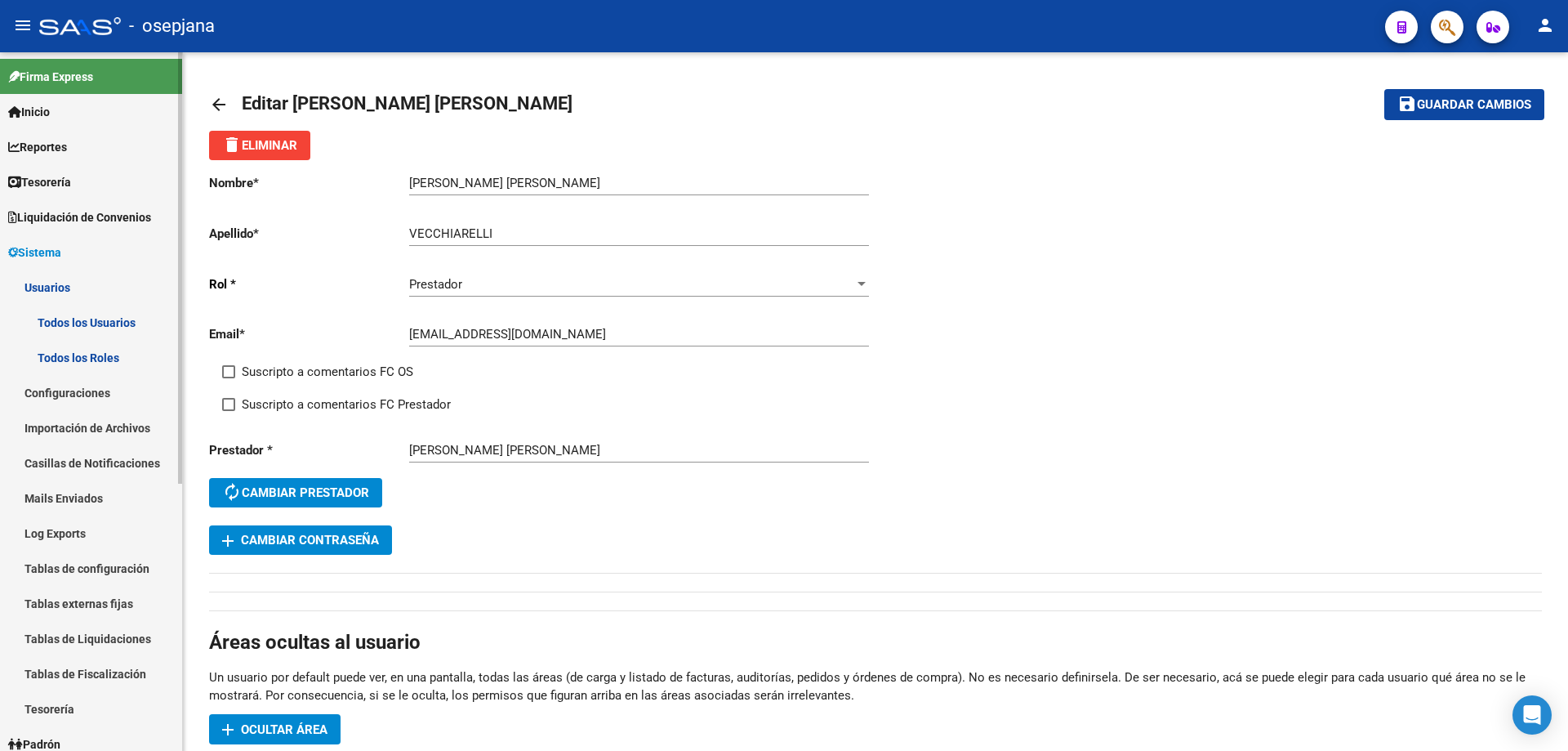
click at [54, 247] on span "Sistema" at bounding box center [35, 252] width 53 height 18
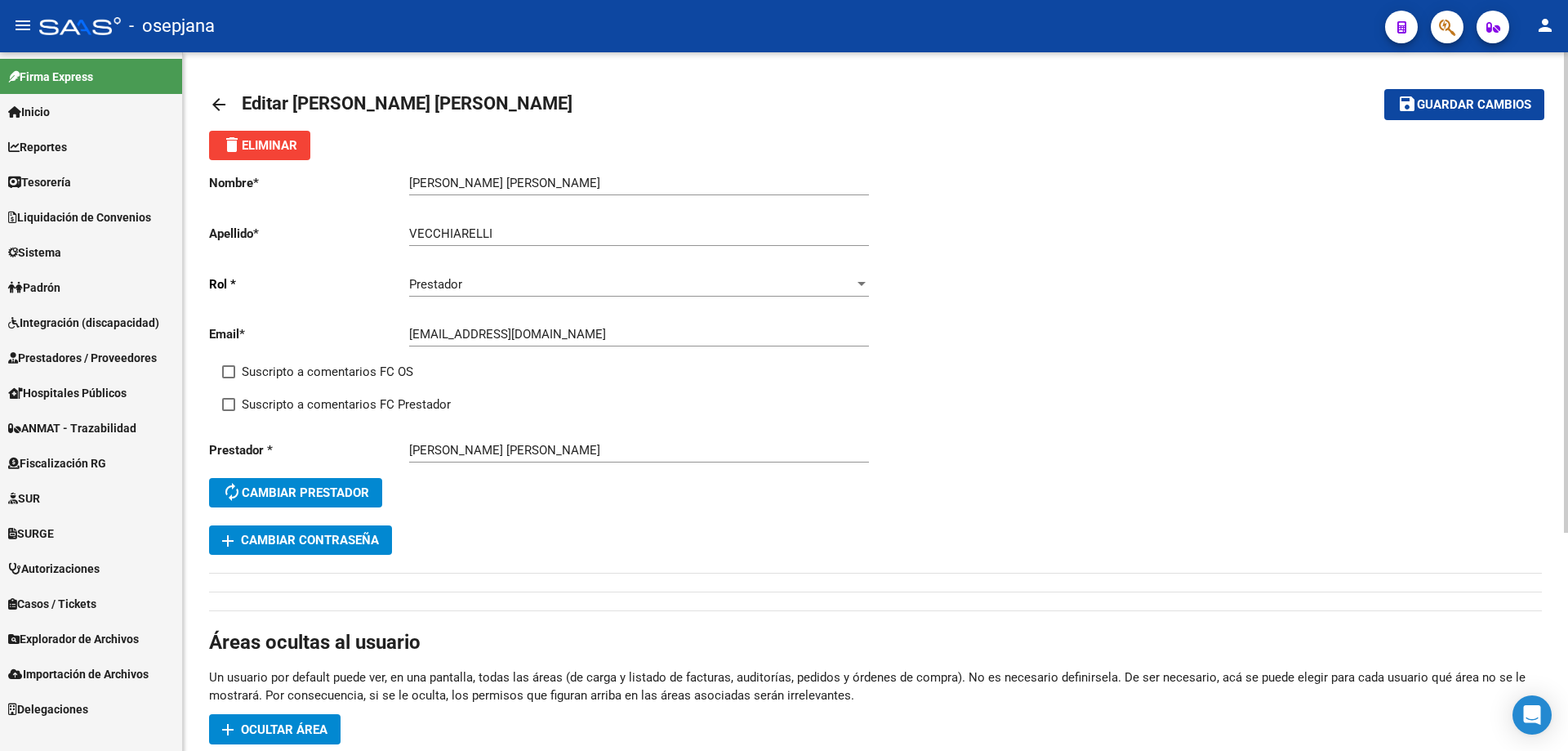
click at [208, 107] on div "arrow_back Editar [PERSON_NAME] [PERSON_NAME] save Guardar cambios delete Elimi…" at bounding box center [875, 560] width 1385 height 1016
click at [215, 103] on mat-icon "arrow_back" at bounding box center [218, 104] width 19 height 19
